Goal: Task Accomplishment & Management: Use online tool/utility

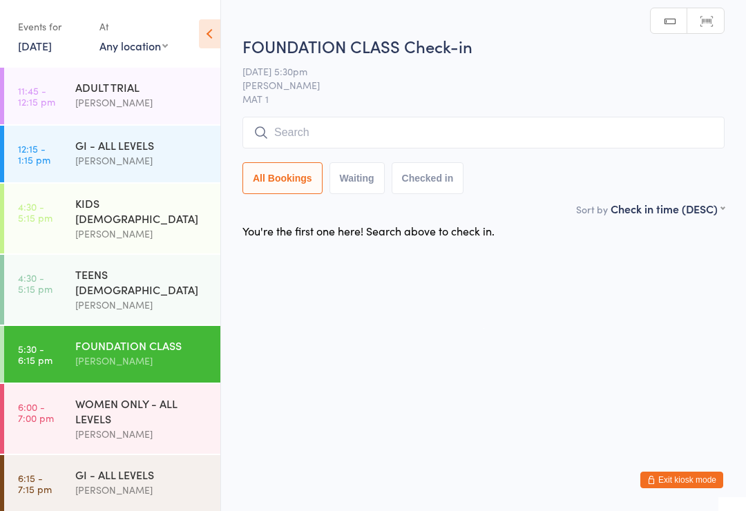
scroll to position [7, 0]
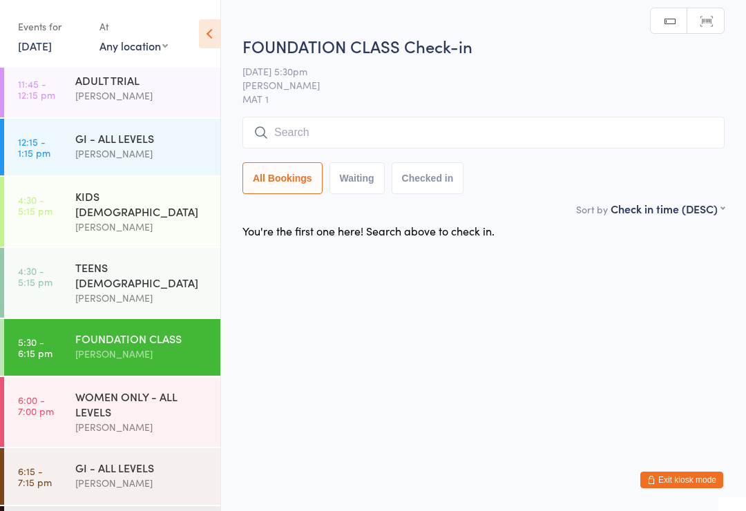
click at [479, 147] on input "search" at bounding box center [483, 133] width 482 height 32
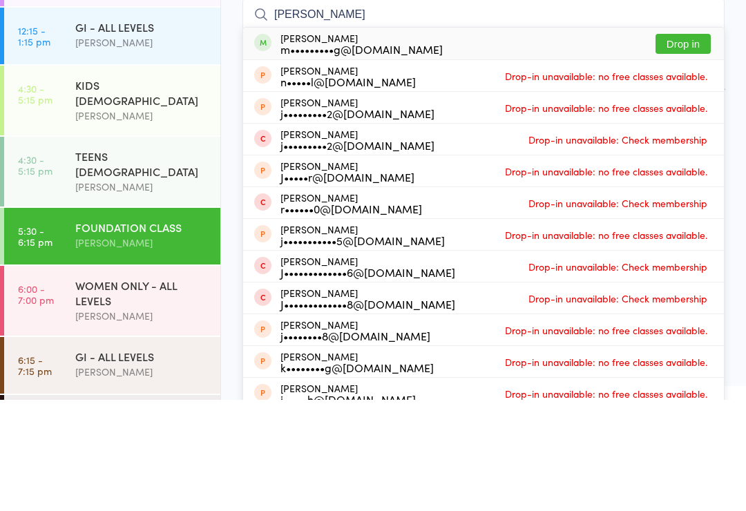
type input "[PERSON_NAME]"
click at [683, 145] on button "Drop in" at bounding box center [682, 155] width 55 height 20
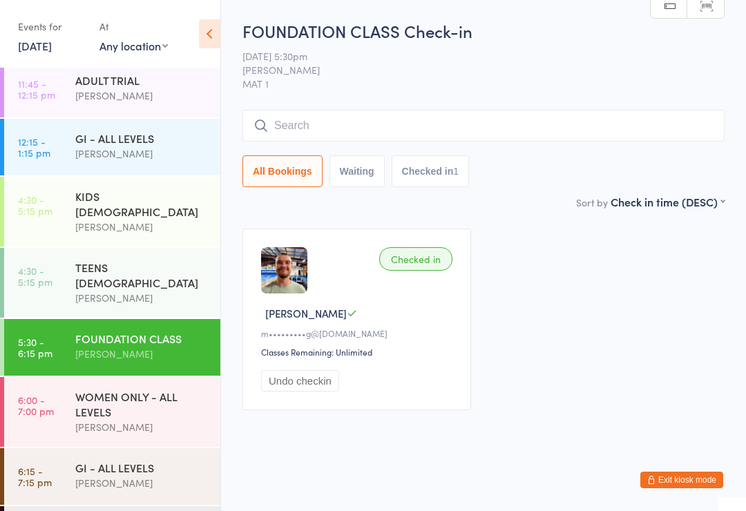
click at [548, 137] on input "search" at bounding box center [483, 126] width 482 height 32
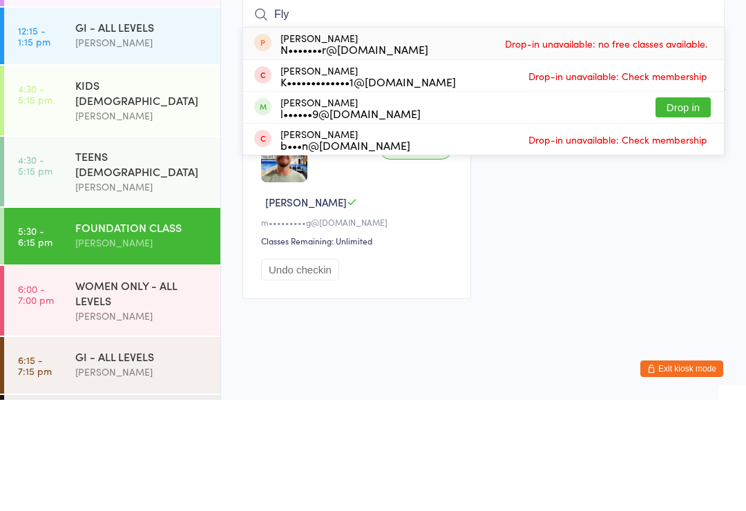
type input "Fly"
click at [683, 209] on button "Drop in" at bounding box center [682, 219] width 55 height 20
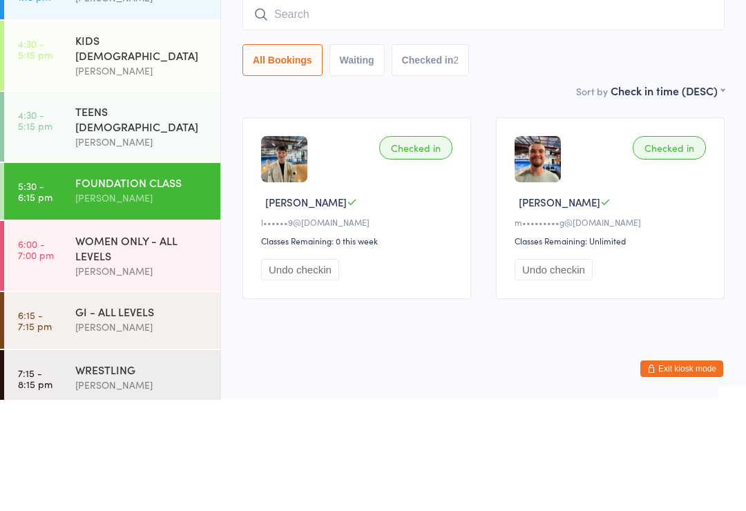
scroll to position [55, 0]
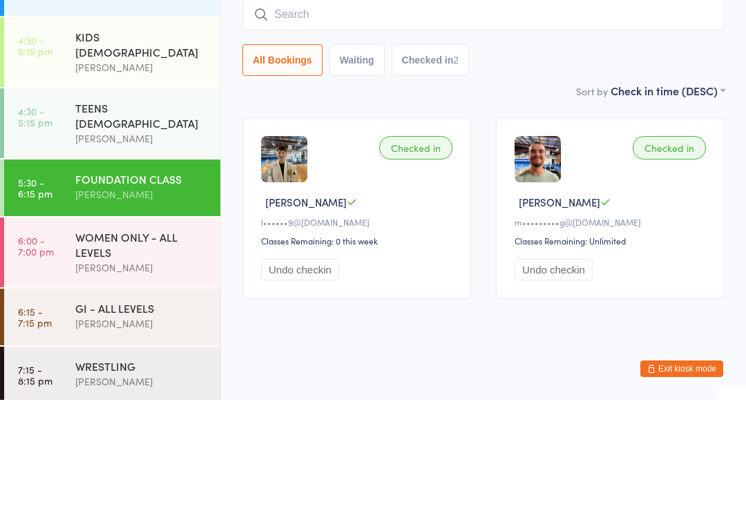
click at [128, 282] on div "FOUNDATION CLASS" at bounding box center [141, 289] width 133 height 15
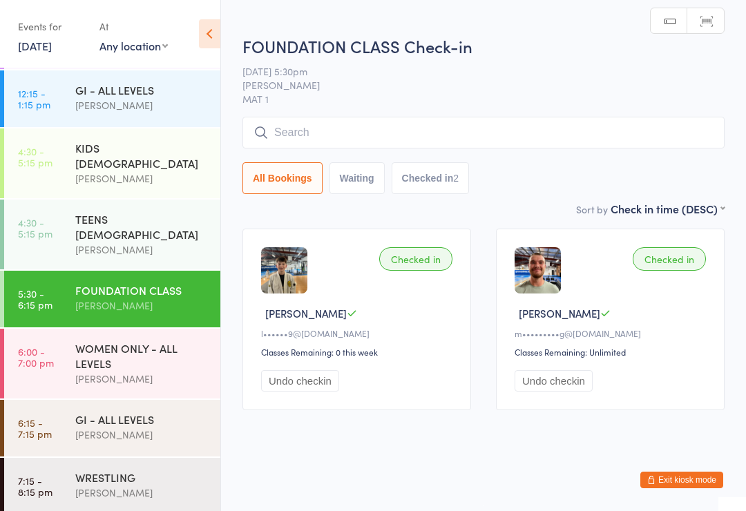
click at [392, 144] on input "search" at bounding box center [483, 133] width 482 height 32
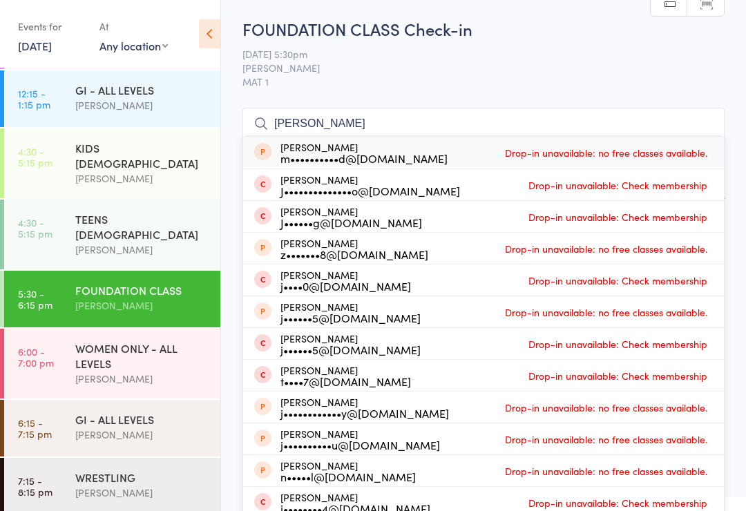
scroll to position [0, 0]
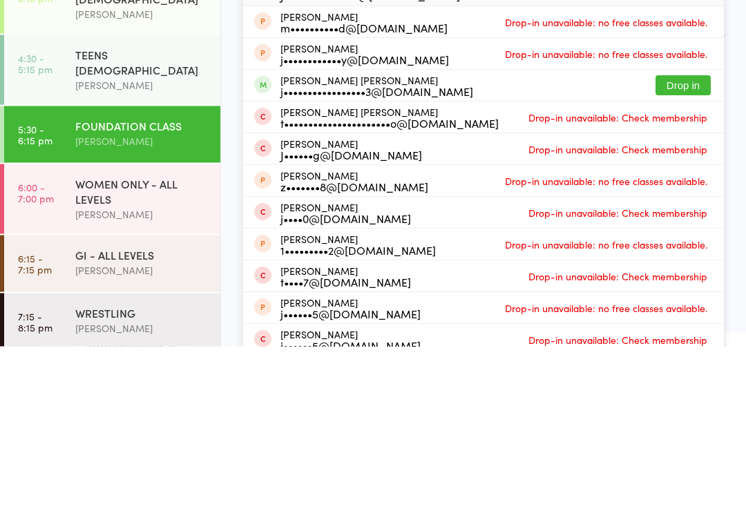
type input "[PERSON_NAME]"
click at [675, 240] on button "Drop in" at bounding box center [682, 250] width 55 height 20
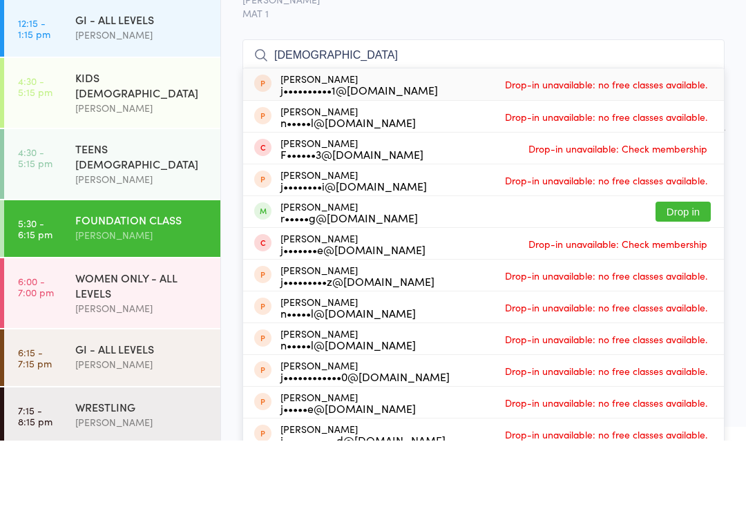
type input "[DEMOGRAPHIC_DATA]"
click at [686, 272] on button "Drop in" at bounding box center [682, 282] width 55 height 20
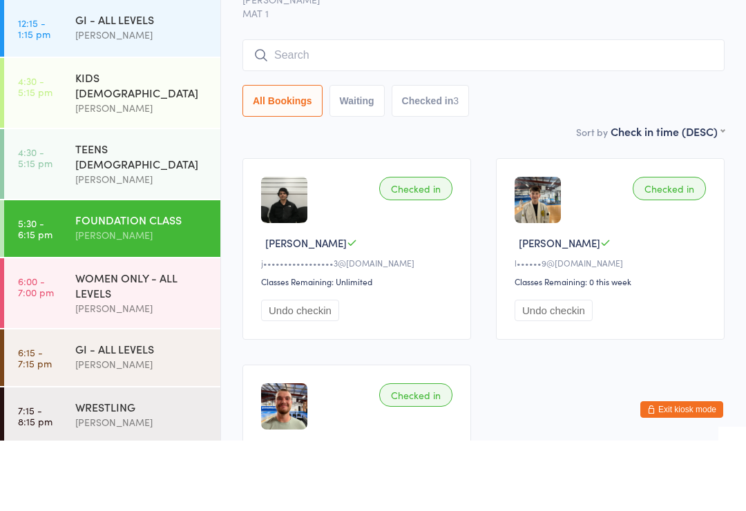
scroll to position [70, 0]
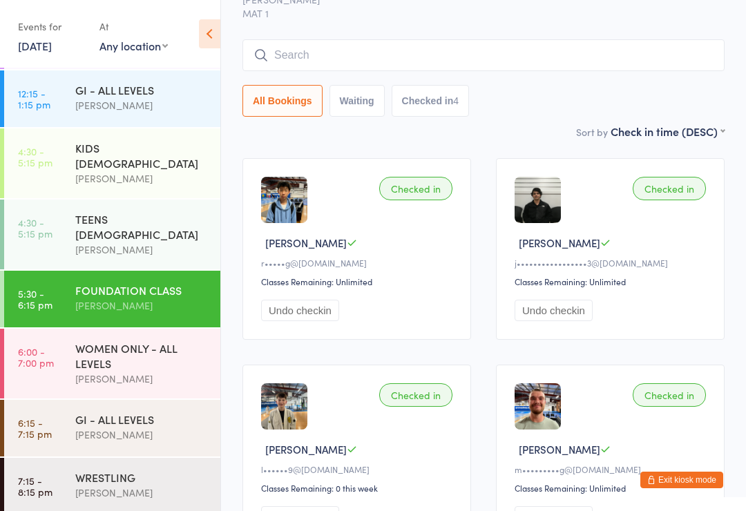
click at [397, 53] on input "search" at bounding box center [483, 55] width 482 height 32
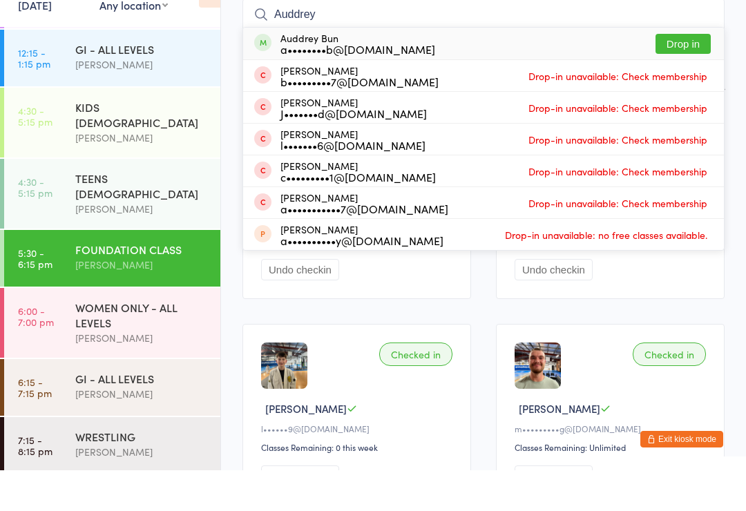
type input "Auddrey"
click at [684, 75] on button "Drop in" at bounding box center [682, 85] width 55 height 20
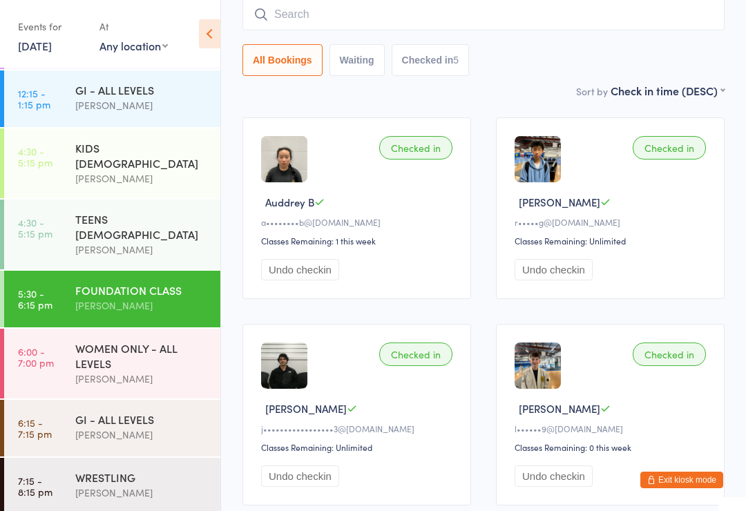
click at [424, 14] on input "search" at bounding box center [483, 15] width 482 height 32
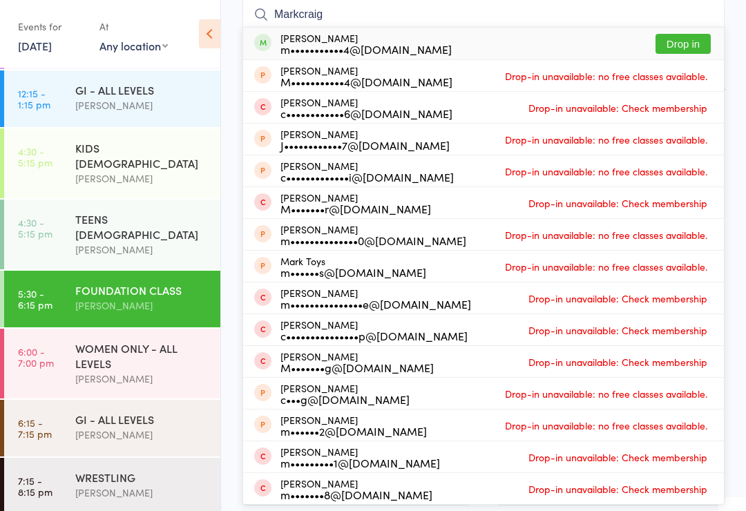
type input "Markcraig"
click at [700, 41] on button "Drop in" at bounding box center [682, 44] width 55 height 20
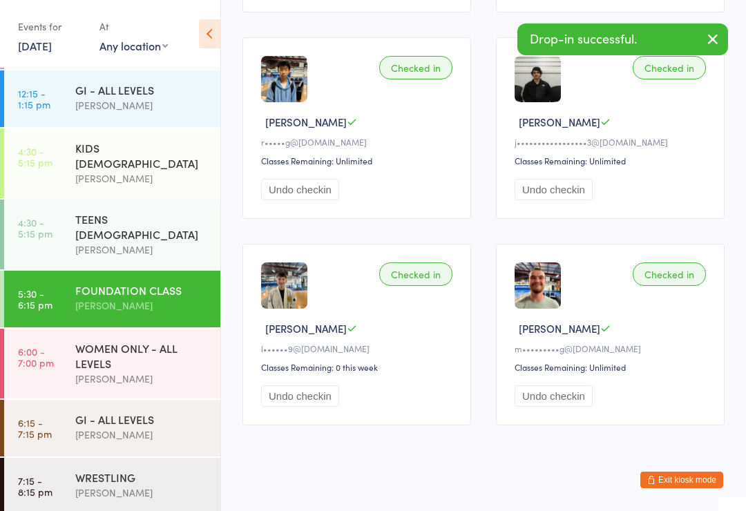
scroll to position [412, 0]
